Goal: Check status: Check status

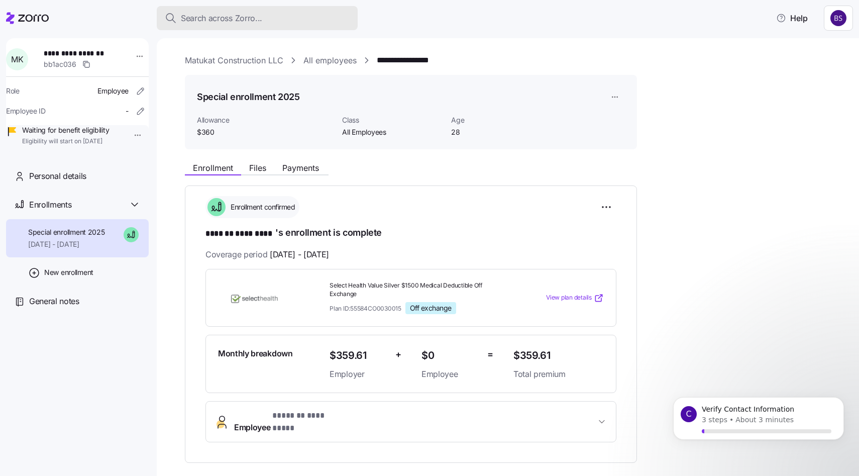
click at [237, 23] on span "Search across Zorro..." at bounding box center [221, 18] width 81 height 13
